Goal: Task Accomplishment & Management: Manage account settings

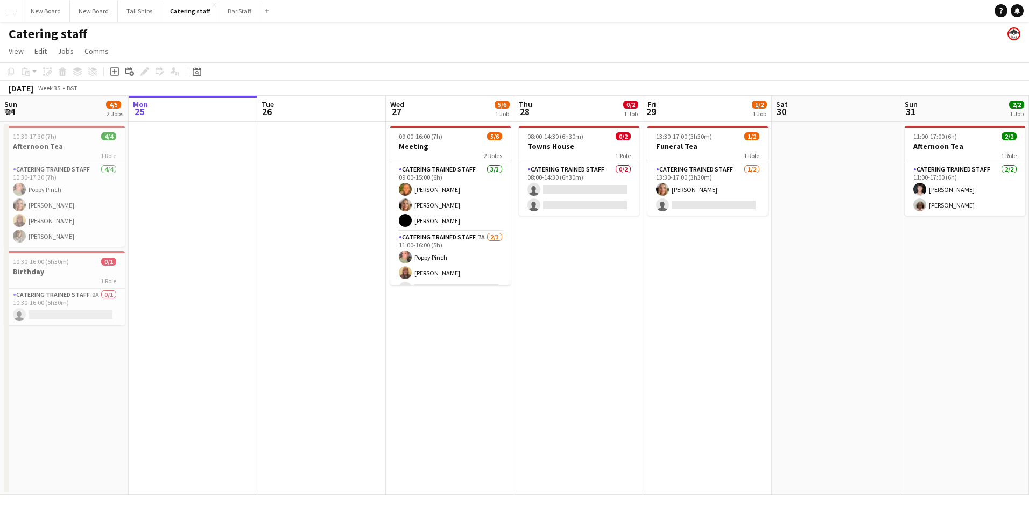
scroll to position [0, 240]
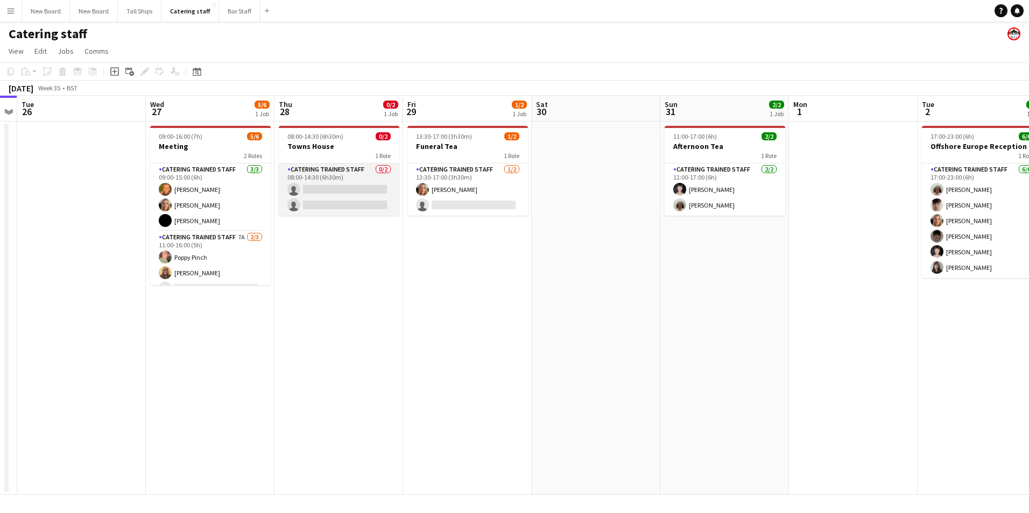
click at [344, 189] on app-card-role "Catering trained staff 0/2 08:00-14:30 (6h30m) single-neutral-actions single-ne…" at bounding box center [339, 190] width 121 height 52
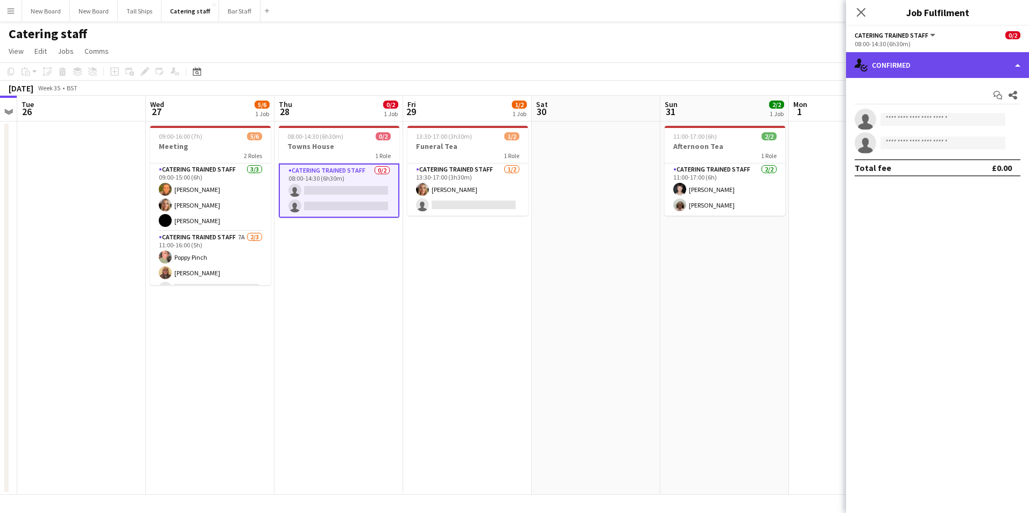
click at [942, 72] on div "single-neutral-actions-check-2 Confirmed" at bounding box center [937, 65] width 183 height 26
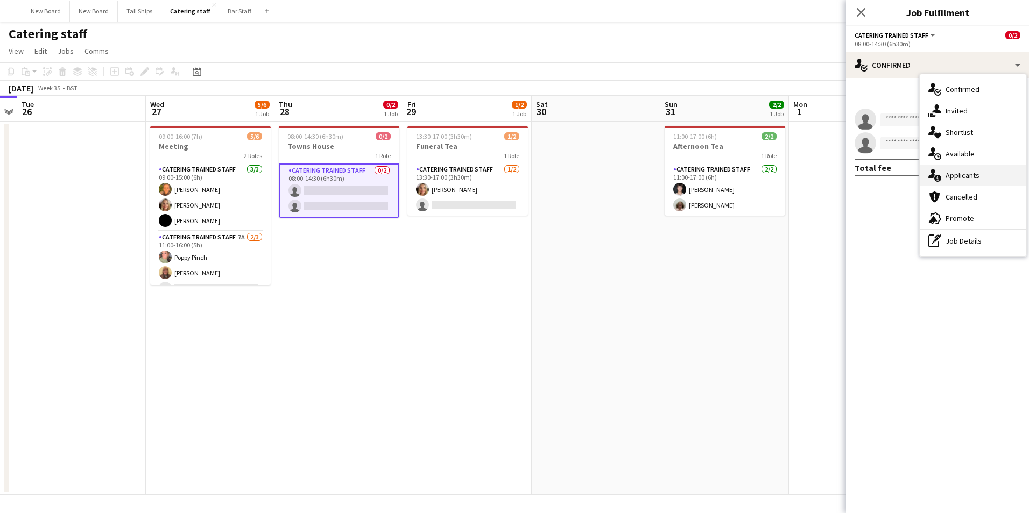
click at [962, 175] on div "single-neutral-actions-information Applicants" at bounding box center [973, 176] width 107 height 22
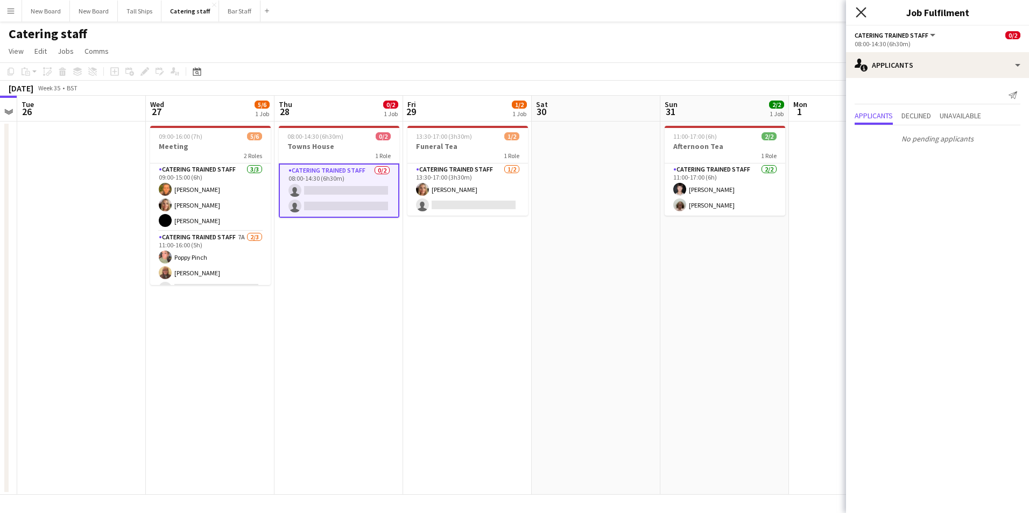
click at [863, 13] on icon "Close pop-in" at bounding box center [861, 12] width 10 height 10
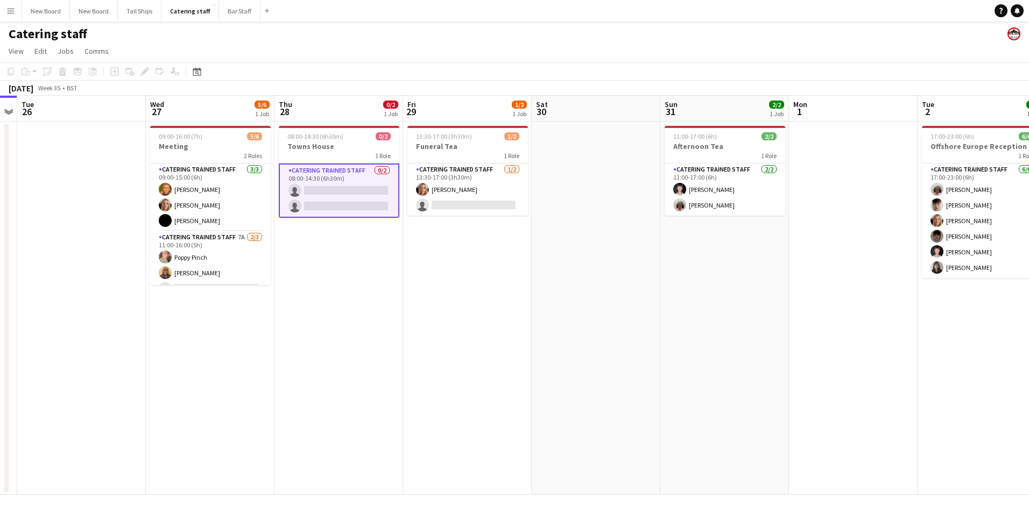
click at [346, 372] on app-date-cell "08:00-14:30 (6h30m) 0/2 Towns House 1 Role Catering trained staff 0/2 08:00-14:…" at bounding box center [338, 309] width 129 height 374
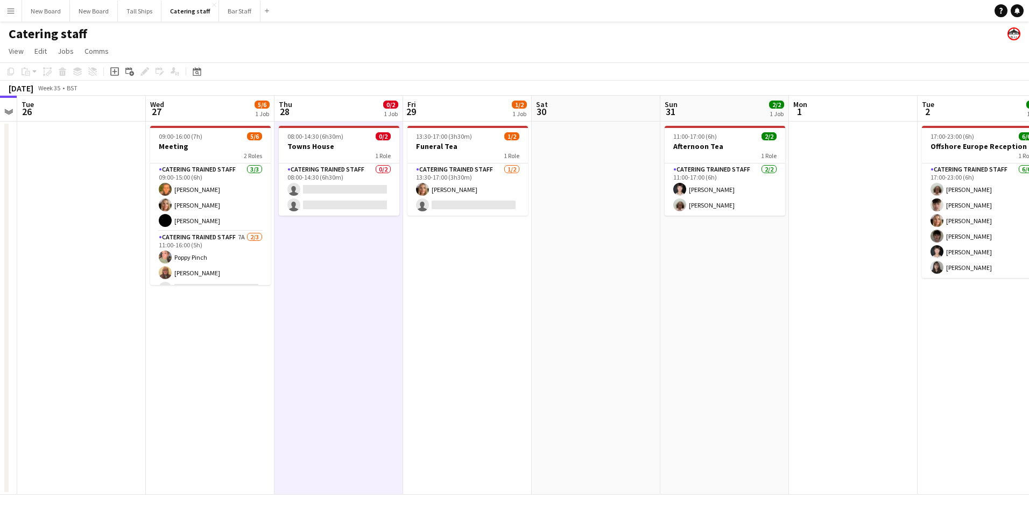
scroll to position [0, 239]
click at [364, 187] on app-card-role "Catering trained staff 0/2 08:00-14:30 (6h30m) single-neutral-actions single-ne…" at bounding box center [340, 190] width 121 height 52
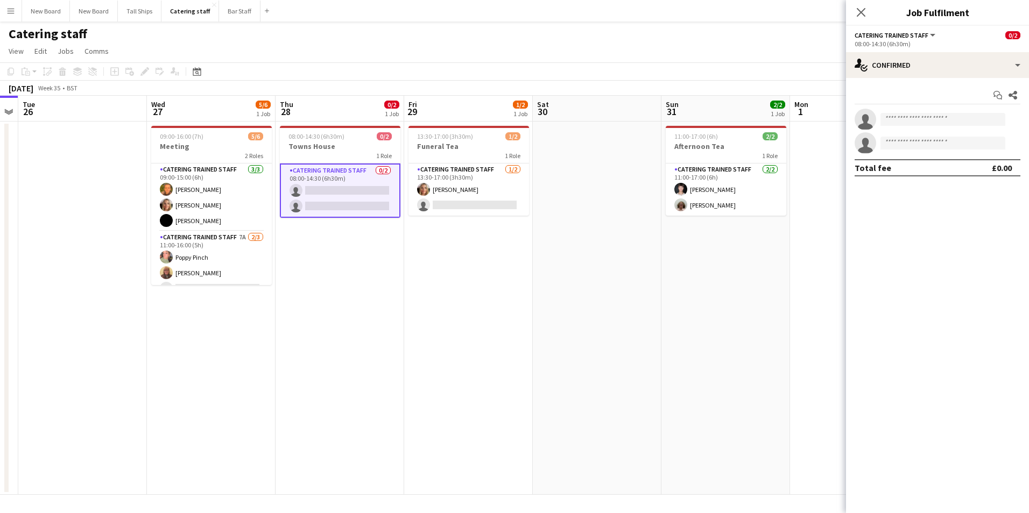
drag, startPoint x: 411, startPoint y: 390, endPoint x: 408, endPoint y: 381, distance: 9.0
click at [411, 386] on app-date-cell "13:30-17:00 (3h30m) 1/2 Funeral Tea 1 Role Catering trained staff [DATE] 13:30-…" at bounding box center [468, 309] width 129 height 374
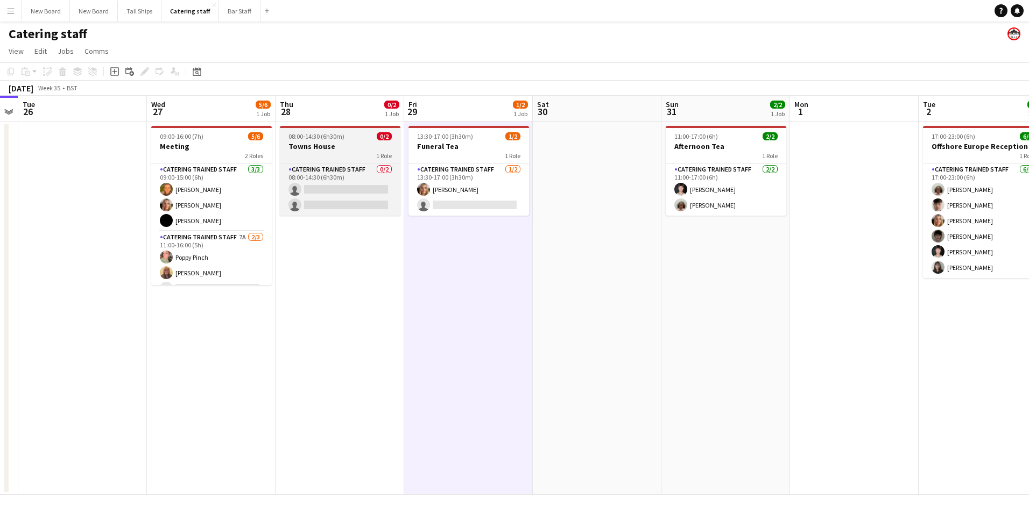
click at [337, 140] on app-job-card "08:00-14:30 (6h30m) 0/2 Towns House 1 Role Catering trained staff 0/2 08:00-14:…" at bounding box center [340, 171] width 121 height 90
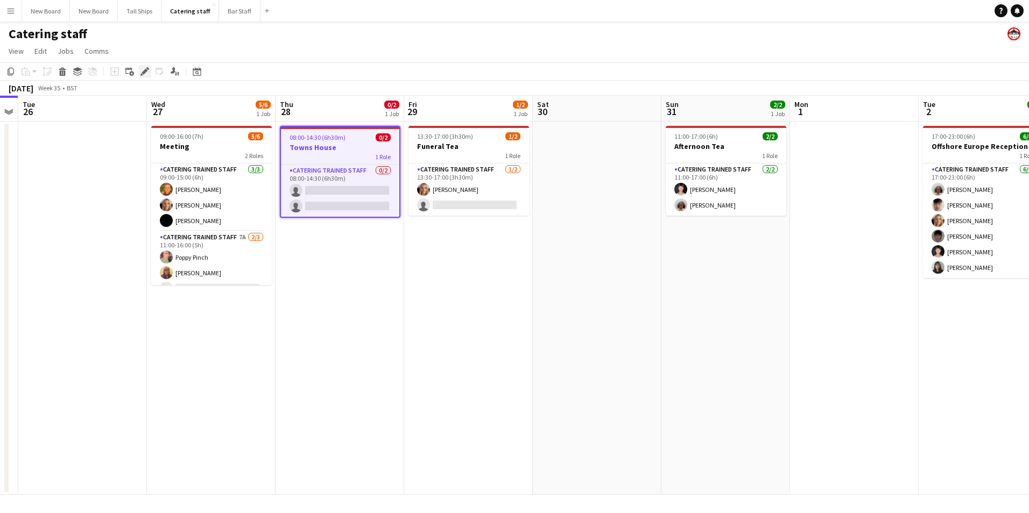
click at [142, 68] on icon "Edit" at bounding box center [144, 71] width 9 height 9
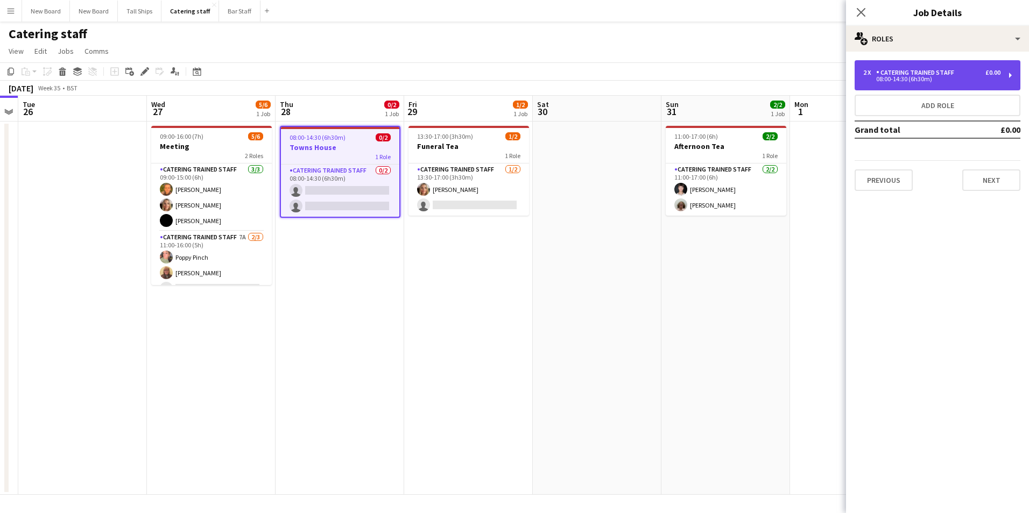
click at [951, 75] on div "Catering trained staff" at bounding box center [917, 73] width 82 height 8
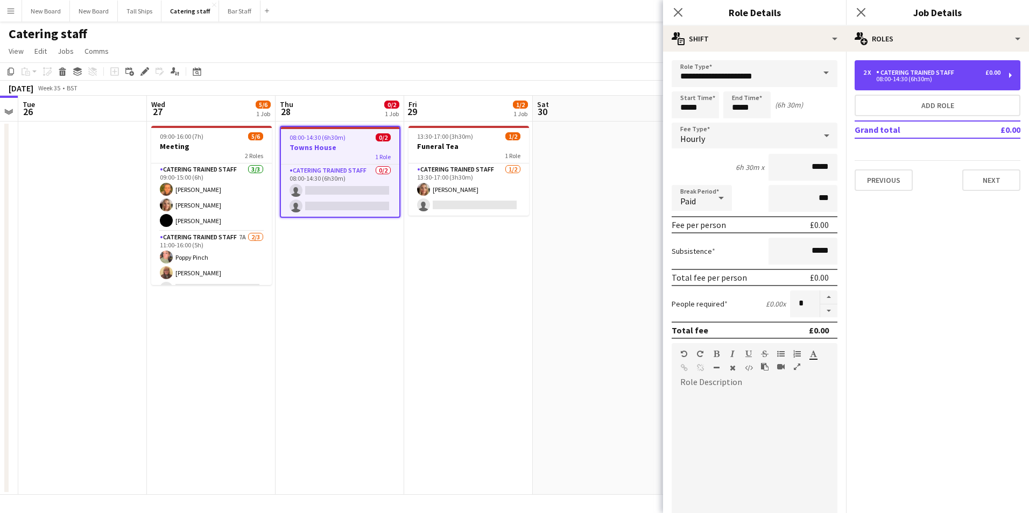
scroll to position [6, 0]
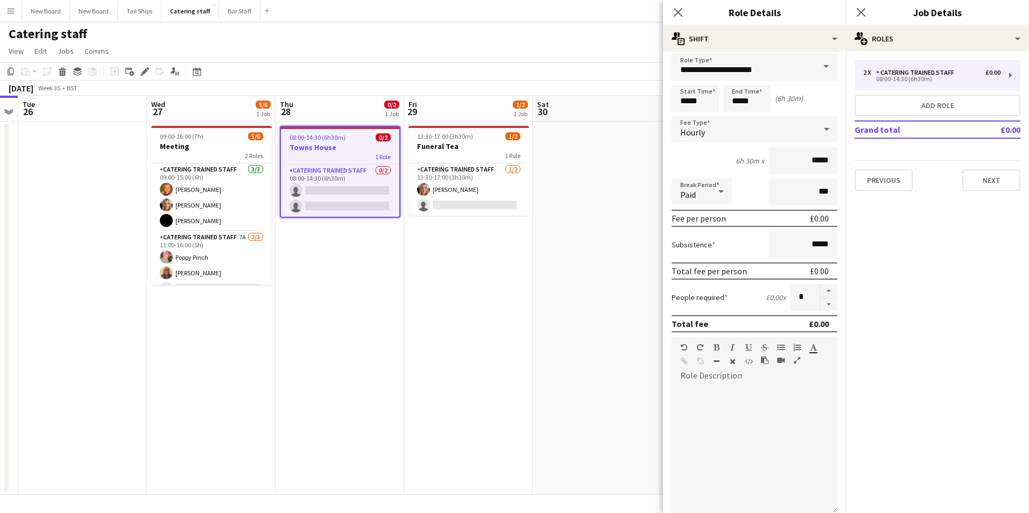
drag, startPoint x: 846, startPoint y: 343, endPoint x: 843, endPoint y: 435, distance: 92.1
click at [843, 442] on body "Menu Boards Boards Boards All jobs Status Workforce Workforce My Workforce Recr…" at bounding box center [514, 256] width 1029 height 513
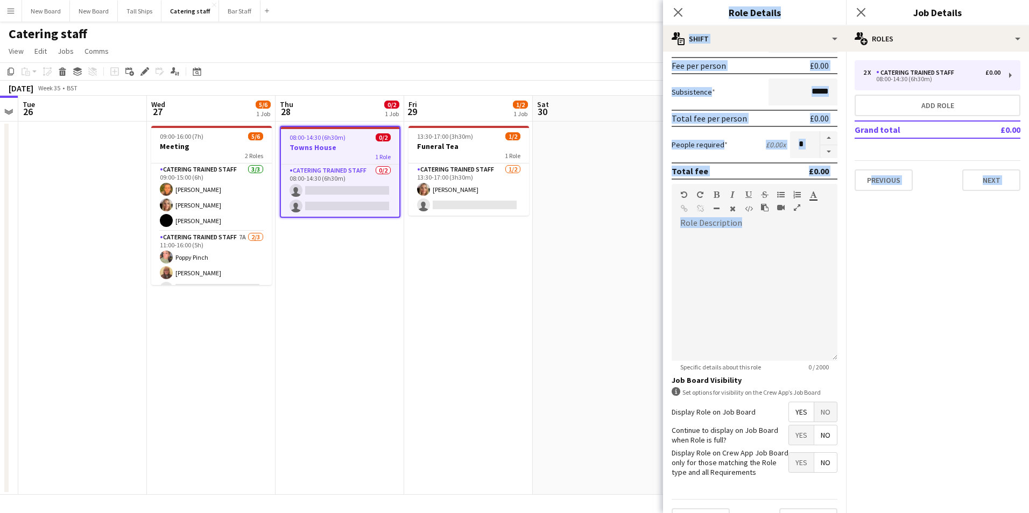
scroll to position [185, 0]
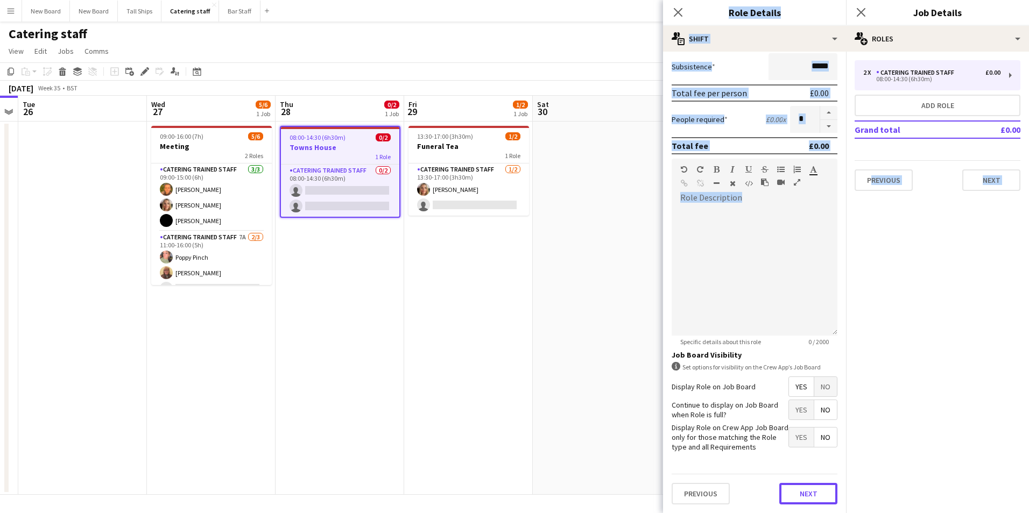
click at [813, 498] on button "Next" at bounding box center [808, 494] width 58 height 22
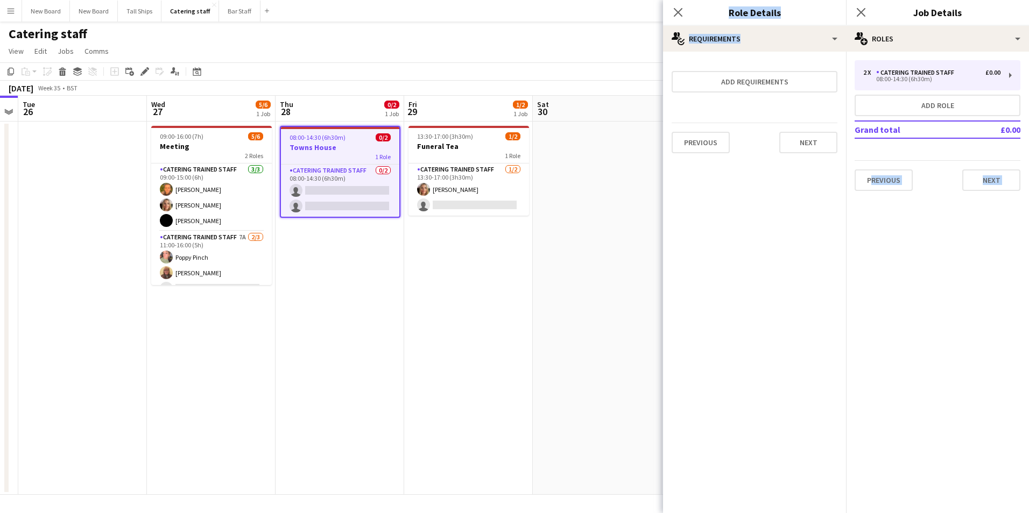
scroll to position [0, 0]
drag, startPoint x: 591, startPoint y: 62, endPoint x: 674, endPoint y: 68, distance: 82.6
click at [593, 64] on app-toolbar "Copy Paste Paste Ctrl+V Paste with crew Ctrl+Shift+V Paste linked Job [GEOGRAPH…" at bounding box center [514, 71] width 1029 height 18
